Goal: Navigation & Orientation: Find specific page/section

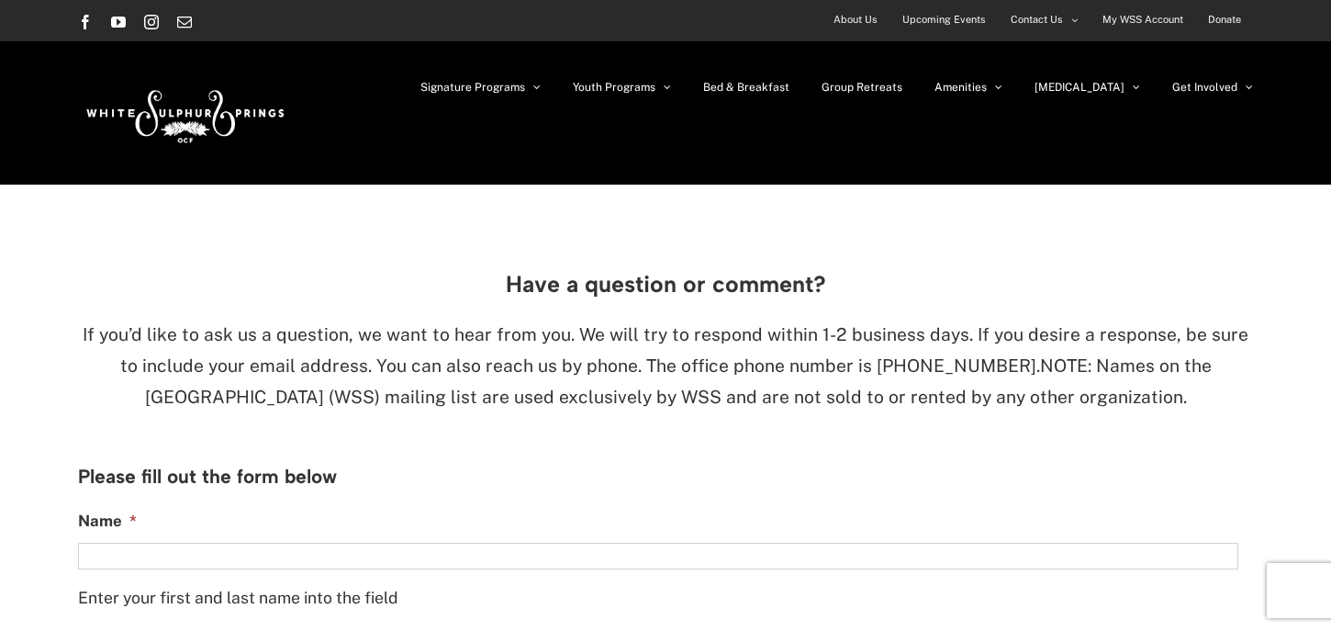
click at [172, 109] on img at bounding box center [183, 113] width 211 height 86
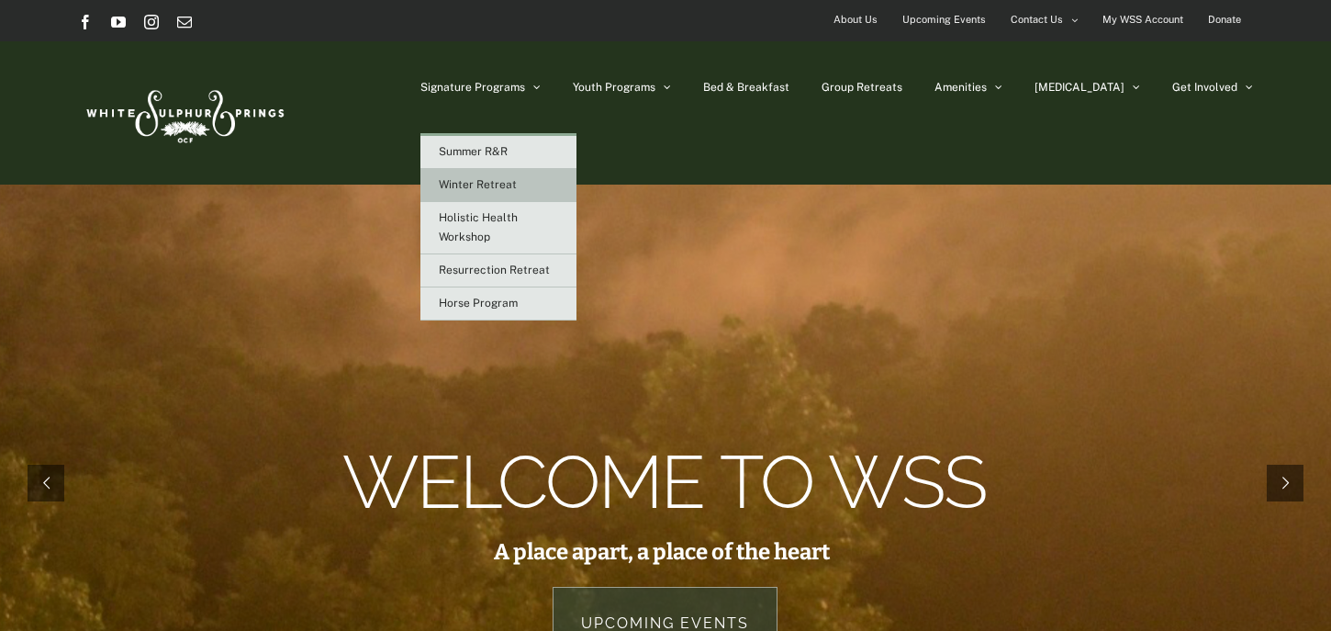
click at [517, 180] on span "Winter Retreat" at bounding box center [478, 184] width 78 height 13
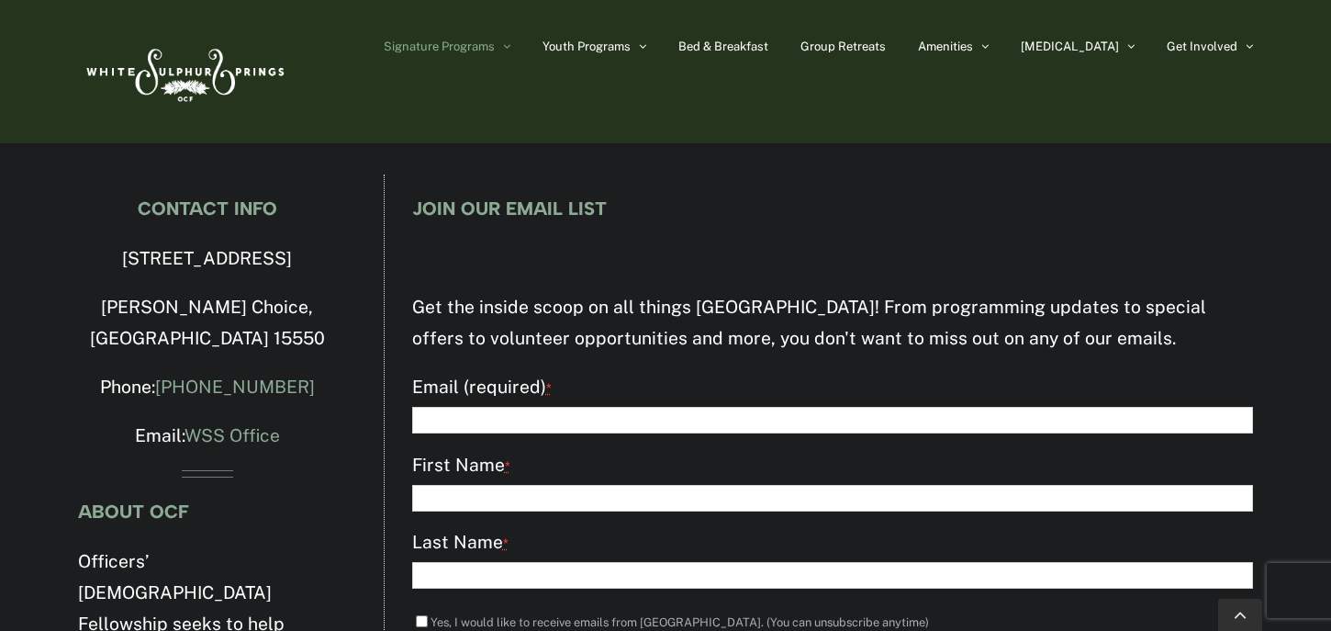
scroll to position [3311, 0]
